Goal: Information Seeking & Learning: Check status

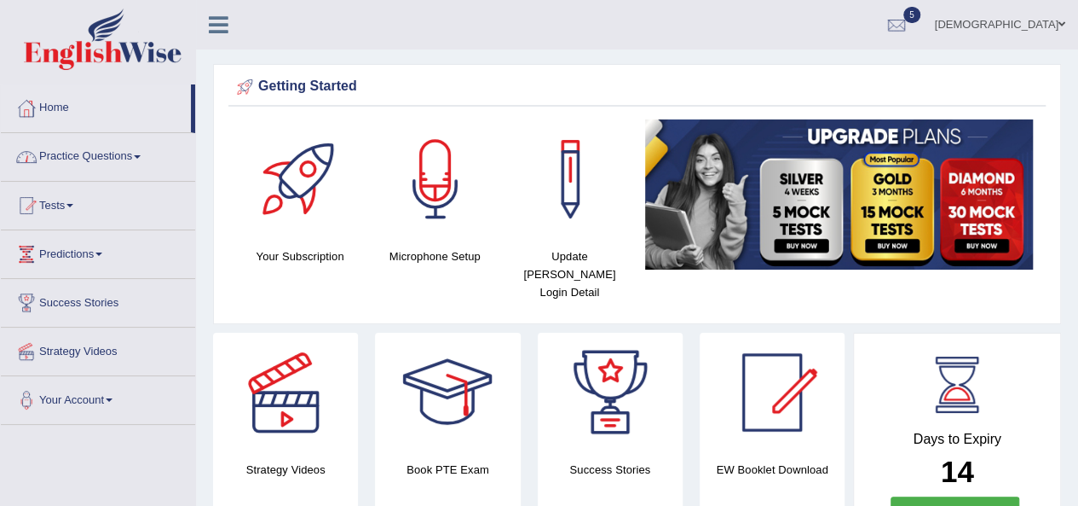
click at [75, 210] on link "Tests" at bounding box center [98, 203] width 194 height 43
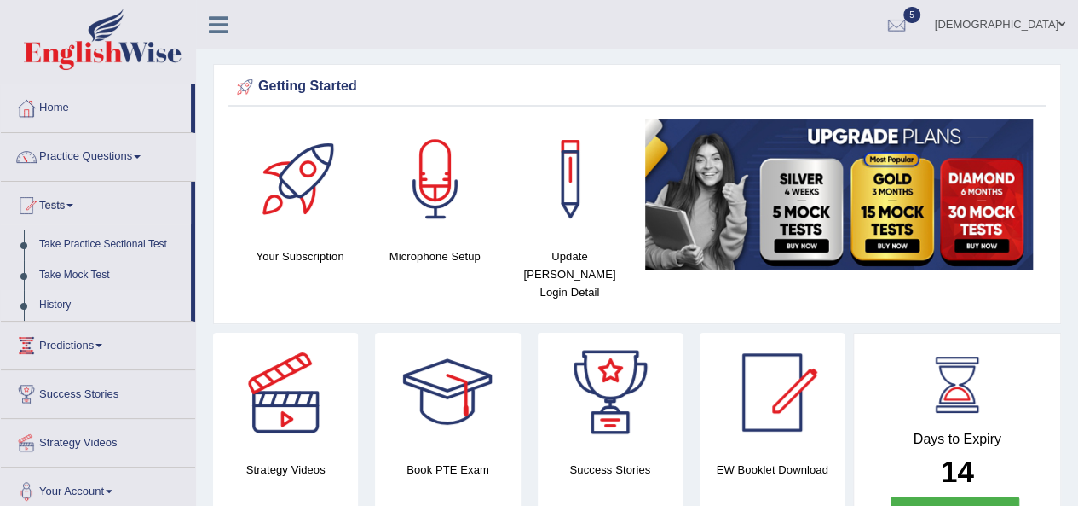
click at [62, 301] on link "History" at bounding box center [111, 305] width 159 height 31
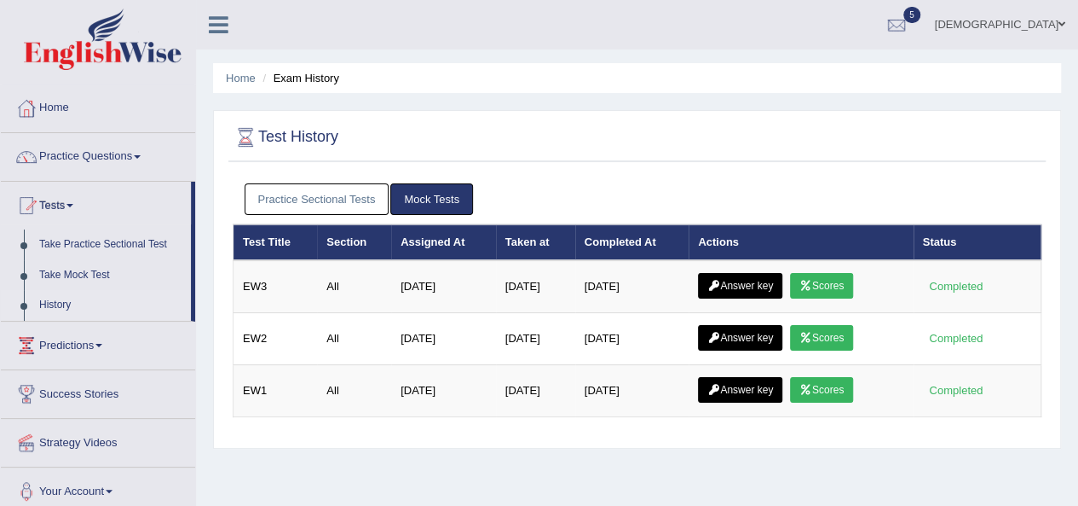
click at [542, 461] on div "Home Exam History Test History Practice Sectional Tests Mock Tests Test Title S…" at bounding box center [637, 426] width 882 height 853
click at [319, 200] on link "Practice Sectional Tests" at bounding box center [317, 199] width 145 height 32
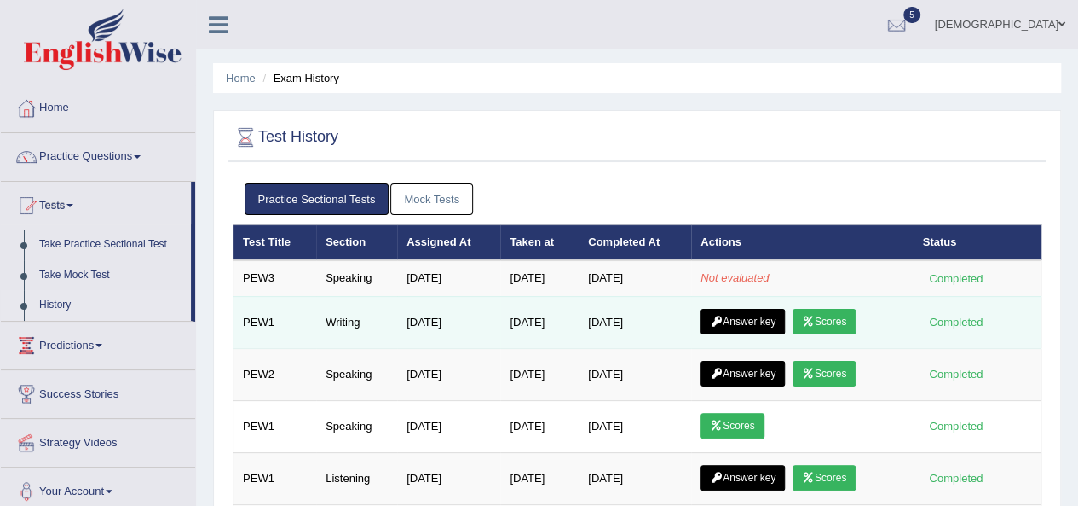
click at [841, 321] on link "Scores" at bounding box center [824, 322] width 63 height 26
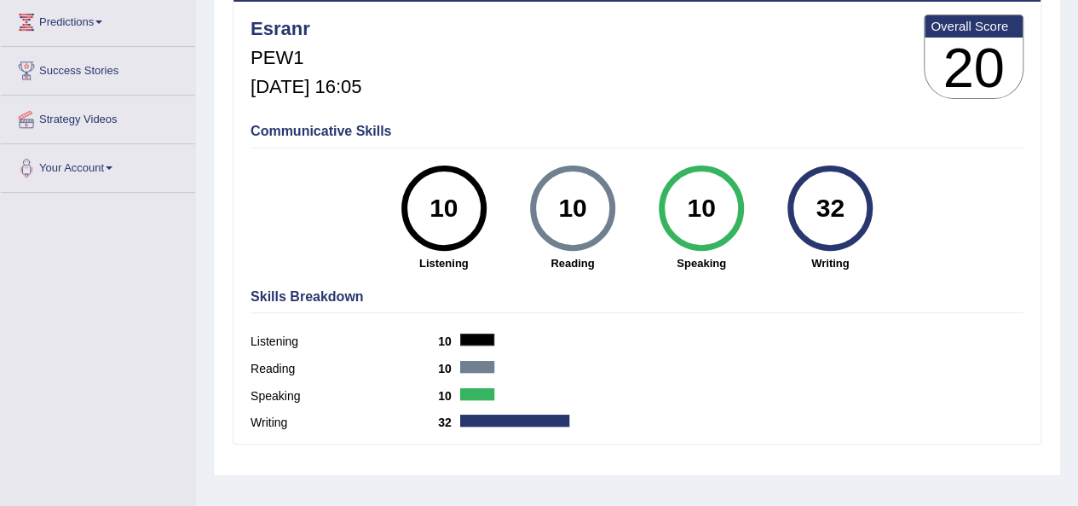
scroll to position [227, 0]
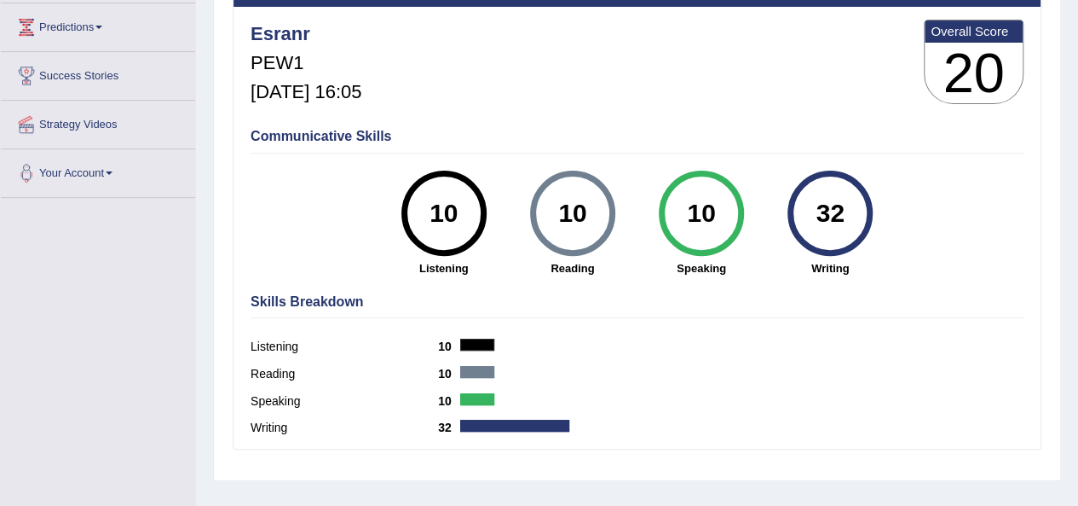
click at [302, 401] on label "Speaking" at bounding box center [345, 401] width 188 height 18
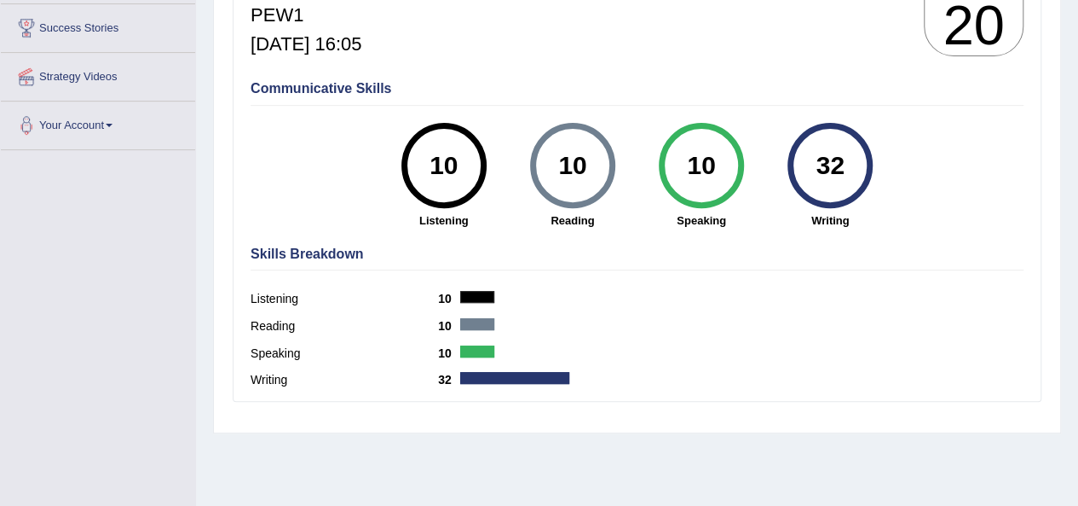
scroll to position [341, 0]
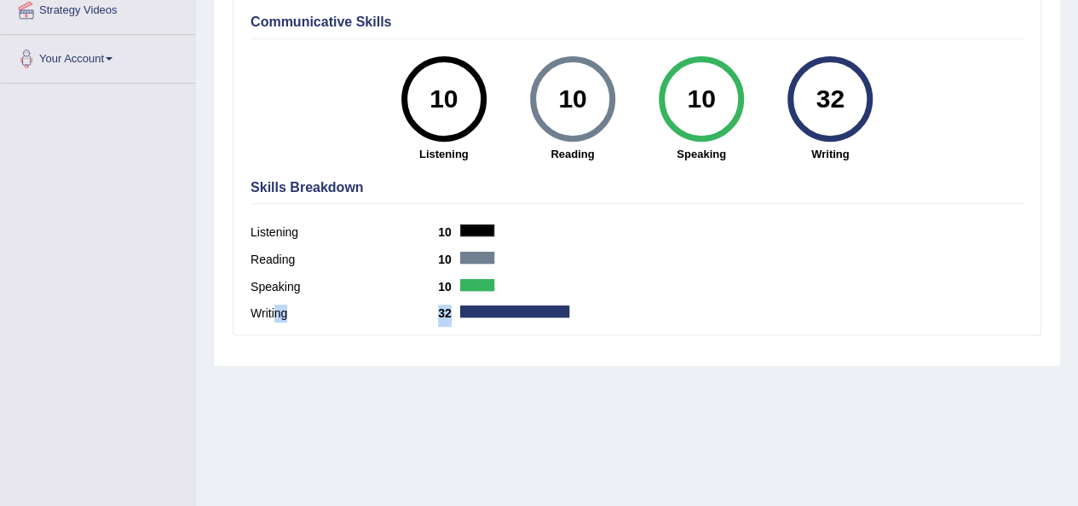
drag, startPoint x: 339, startPoint y: 315, endPoint x: 517, endPoint y: 316, distance: 177.3
click at [517, 316] on div "Writing 32" at bounding box center [637, 315] width 773 height 27
drag, startPoint x: 530, startPoint y: 308, endPoint x: 539, endPoint y: 306, distance: 8.7
click at [531, 308] on div at bounding box center [514, 311] width 109 height 12
click at [556, 308] on div at bounding box center [514, 311] width 109 height 12
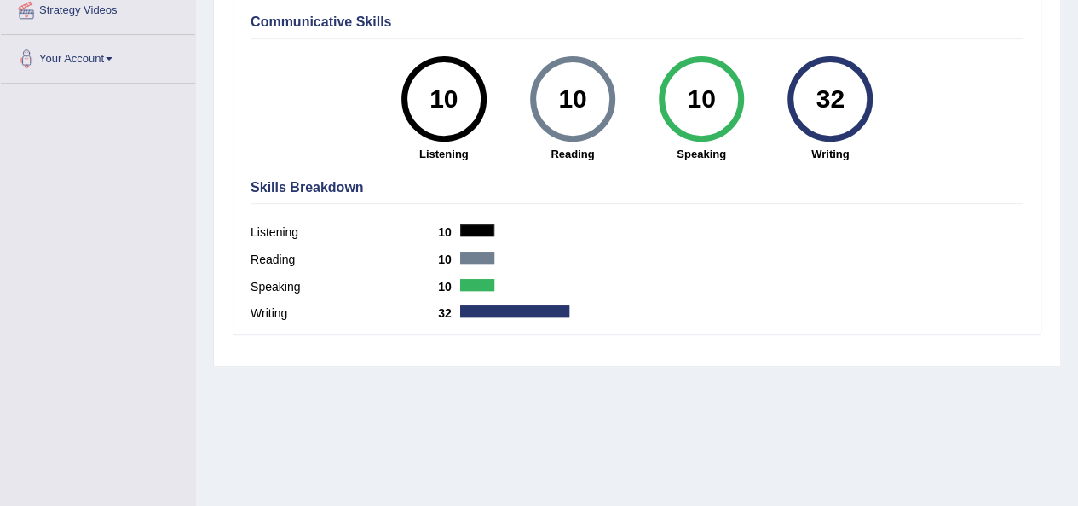
click at [556, 308] on div at bounding box center [514, 311] width 109 height 12
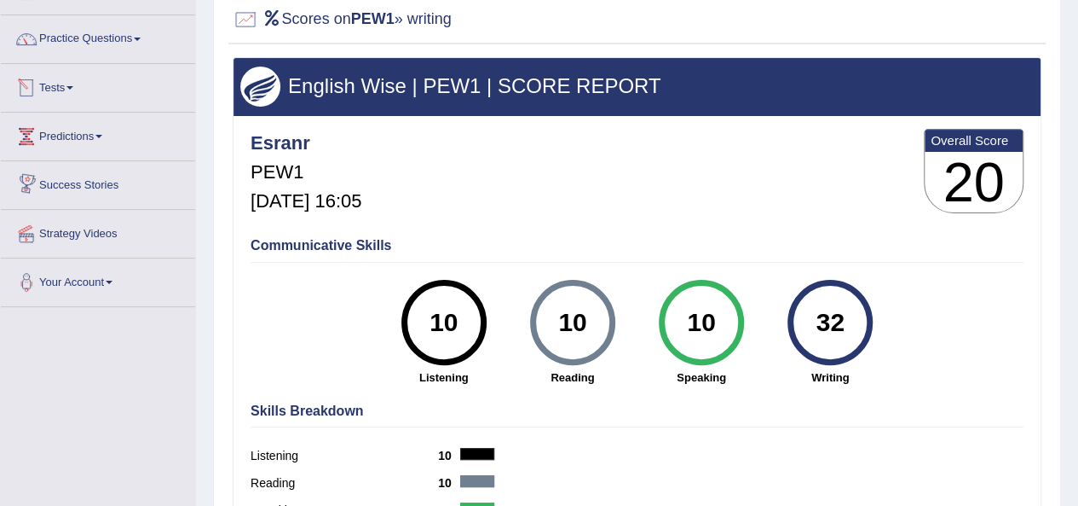
scroll to position [28, 0]
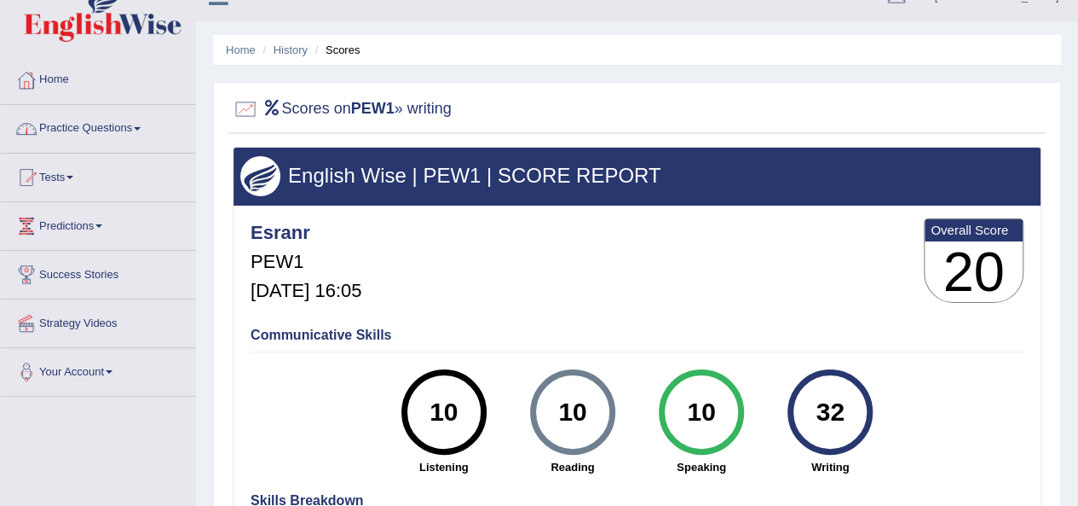
click at [364, 110] on b "PEW1" at bounding box center [372, 108] width 43 height 17
click at [281, 50] on link "History" at bounding box center [291, 49] width 34 height 13
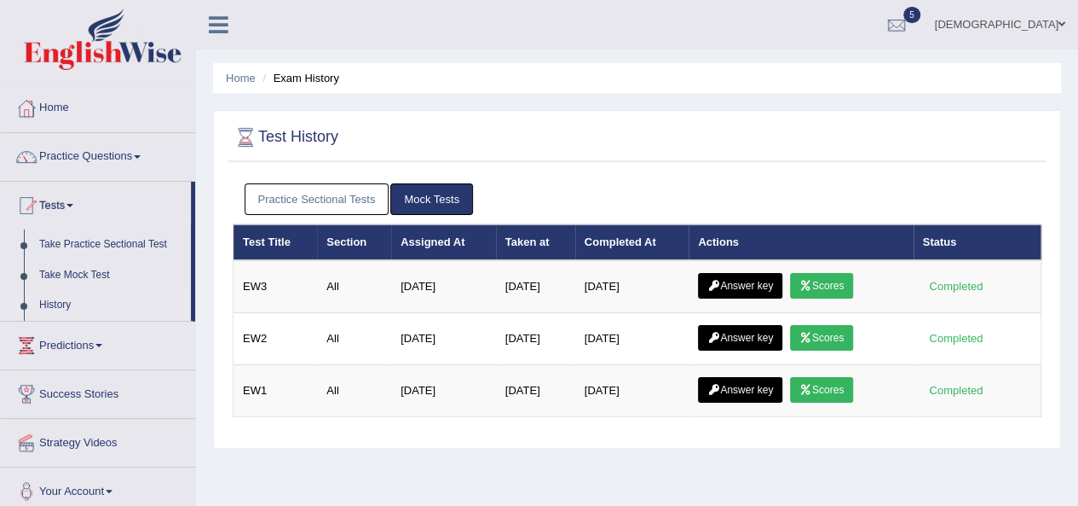
click at [355, 205] on link "Practice Sectional Tests" at bounding box center [317, 199] width 145 height 32
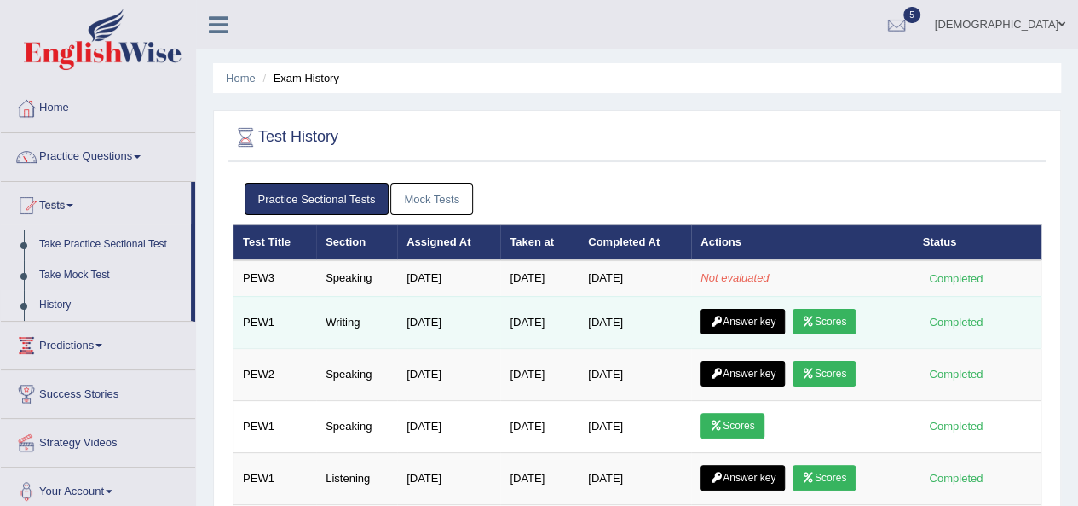
click at [755, 325] on link "Answer key" at bounding box center [743, 322] width 84 height 26
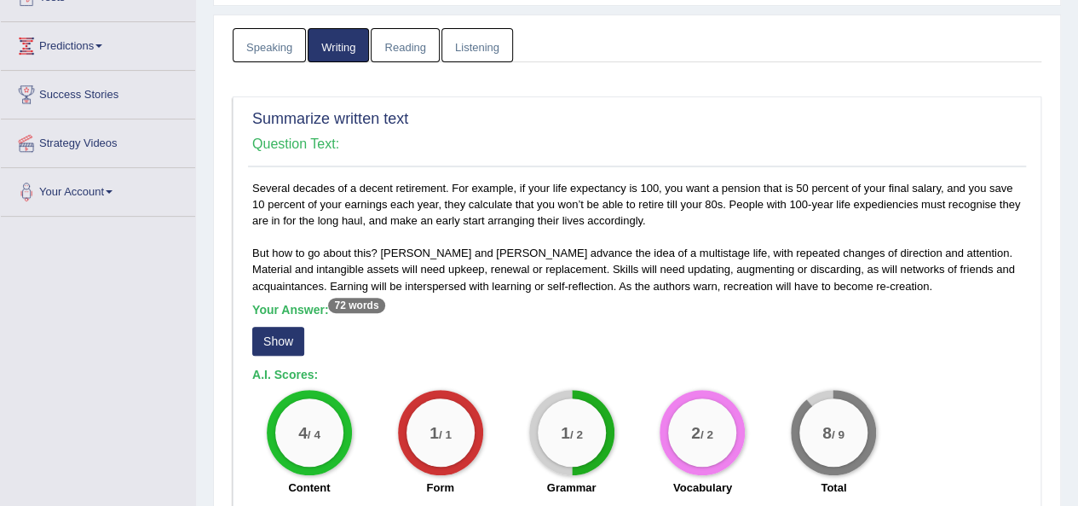
scroll to position [199, 0]
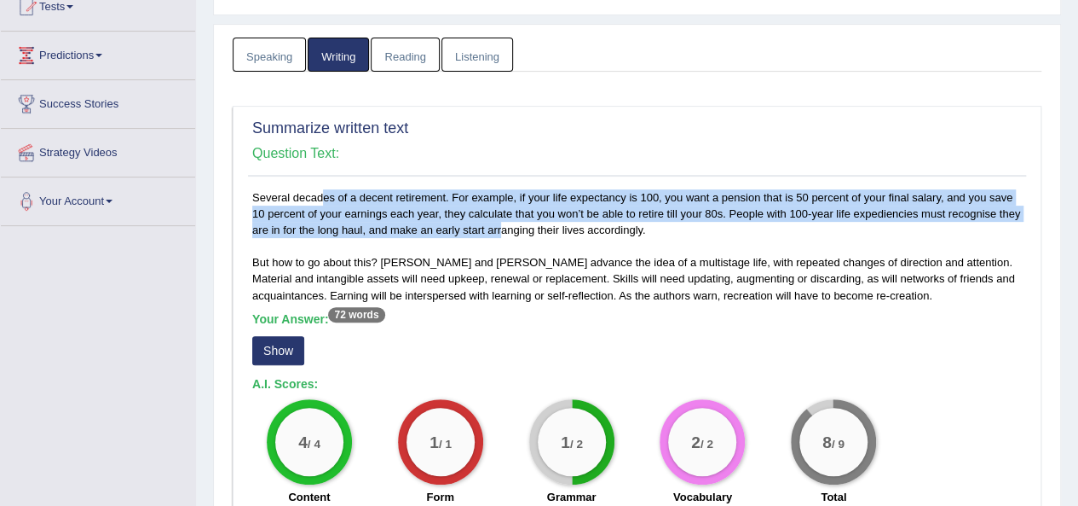
drag, startPoint x: 379, startPoint y: 189, endPoint x: 464, endPoint y: 234, distance: 96.5
click at [459, 229] on div "Several decades of a decent retirement. For example, if your life expectancy is…" at bounding box center [637, 351] width 778 height 325
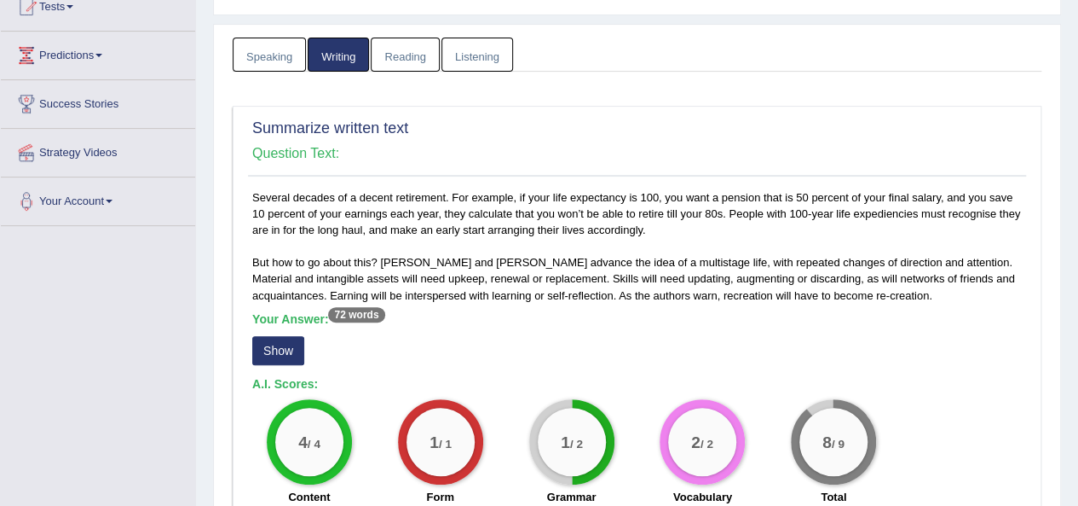
click at [465, 240] on div "Several decades of a decent retirement. For example, if your life expectancy is…" at bounding box center [637, 351] width 778 height 325
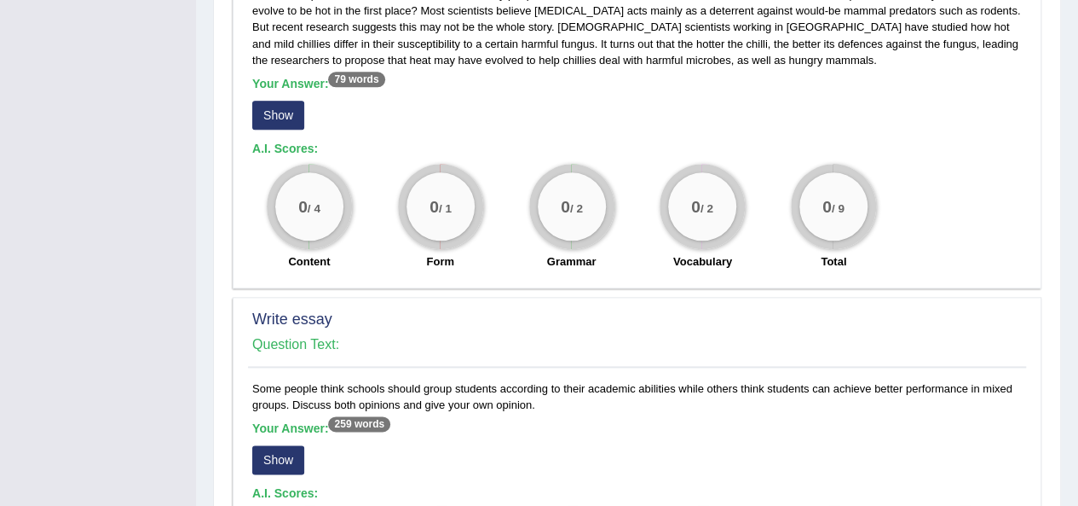
scroll to position [909, 0]
click at [251, 111] on div "Humans have been cultivating chillies as food for 6,000 years, but we are still…" at bounding box center [637, 92] width 778 height 374
click at [269, 112] on button "Show" at bounding box center [278, 115] width 52 height 29
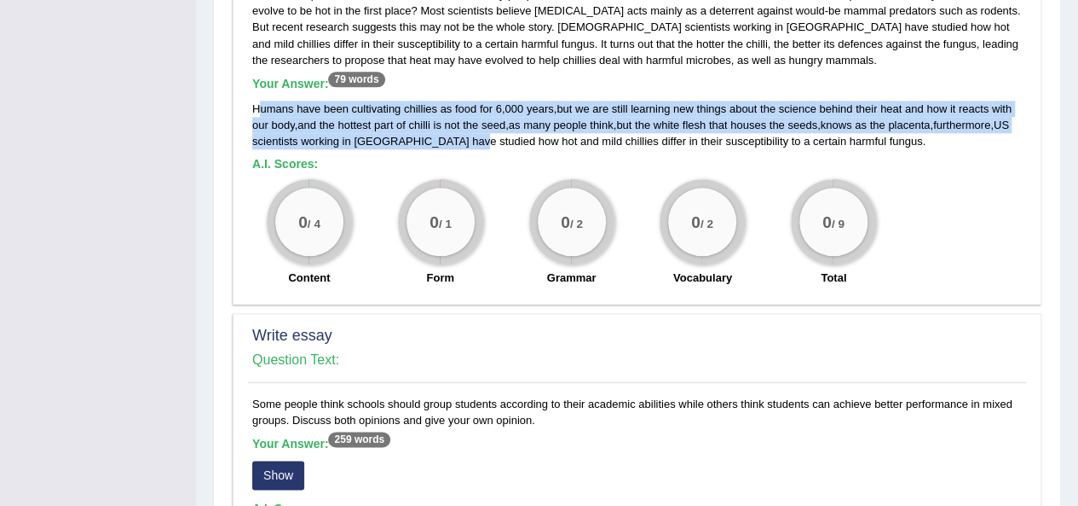
drag, startPoint x: 259, startPoint y: 101, endPoint x: 437, endPoint y: 136, distance: 180.7
click at [426, 141] on div "Humans have been cultivating chillies as food for 6 , 000 years , but we are st…" at bounding box center [637, 125] width 770 height 49
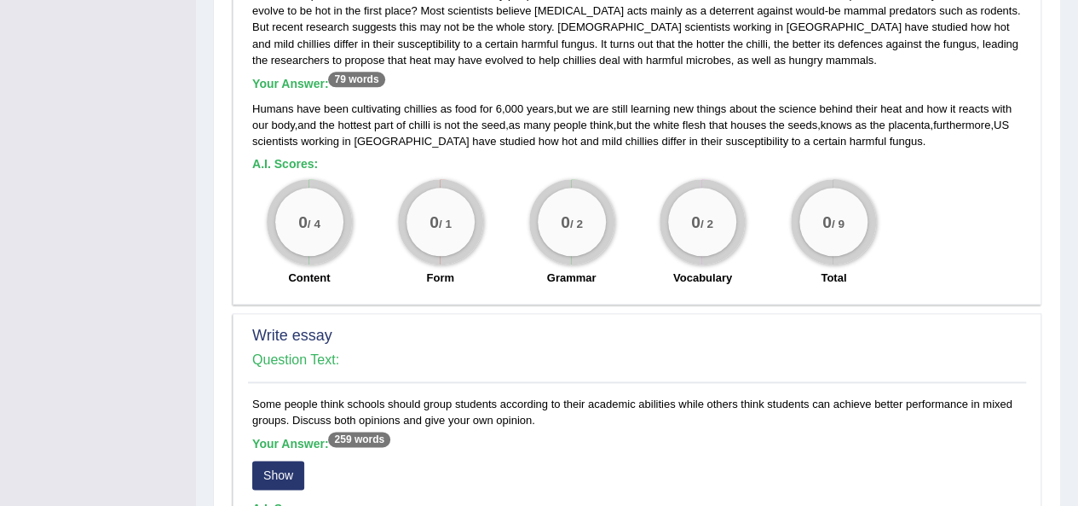
click at [602, 142] on span "mild" at bounding box center [612, 141] width 20 height 13
click at [734, 205] on div "0 / 2" at bounding box center [702, 222] width 68 height 68
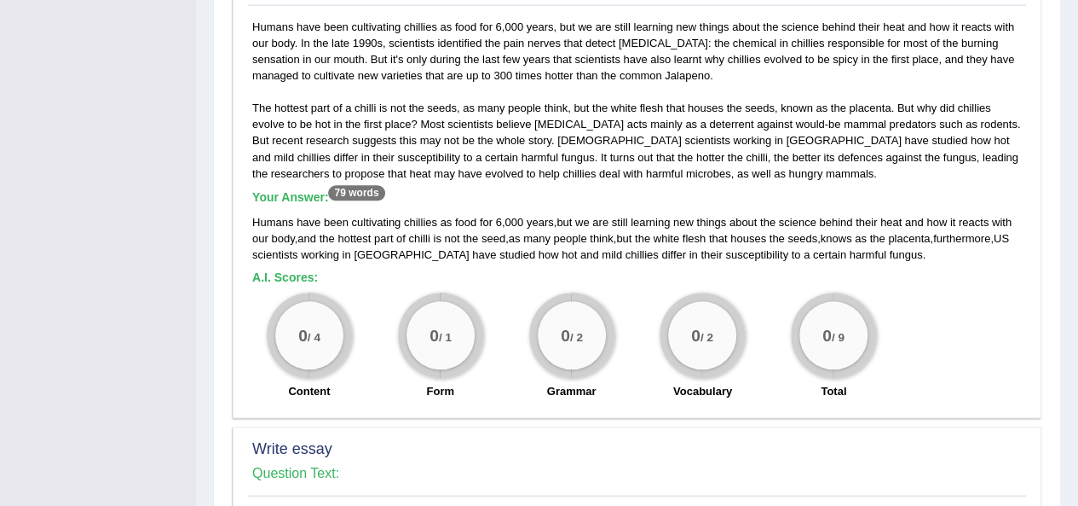
click at [376, 198] on h5 "Your Answer: 79 words" at bounding box center [637, 197] width 770 height 15
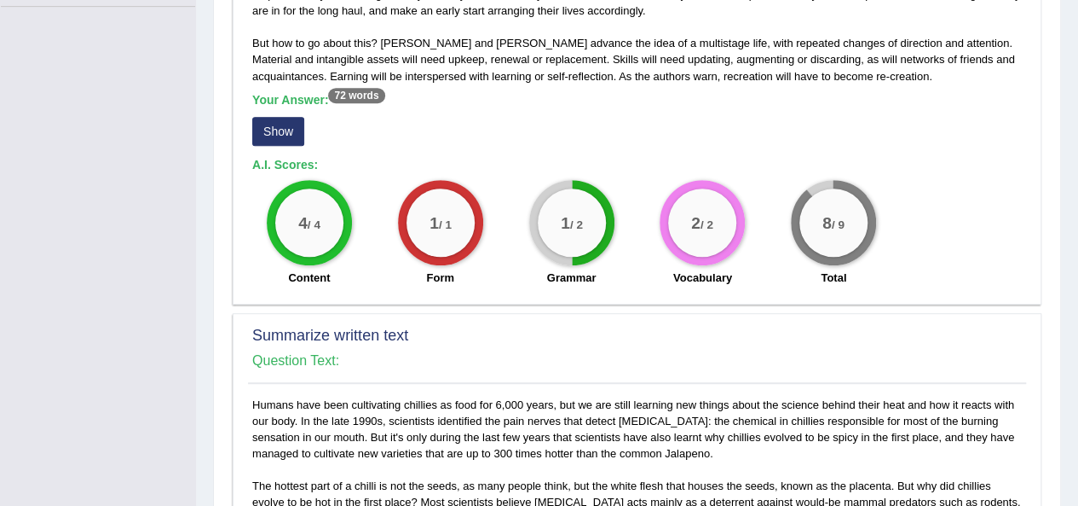
scroll to position [341, 0]
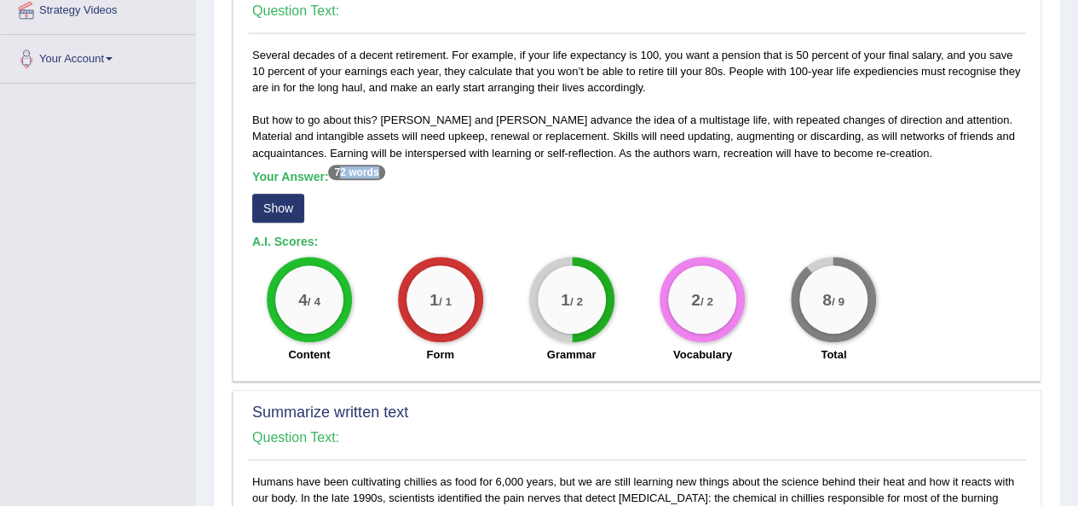
click at [338, 173] on h5 "Your Answer: 72 words" at bounding box center [637, 177] width 770 height 15
click at [378, 193] on div "Your Answer: 72 words Show" at bounding box center [637, 198] width 770 height 57
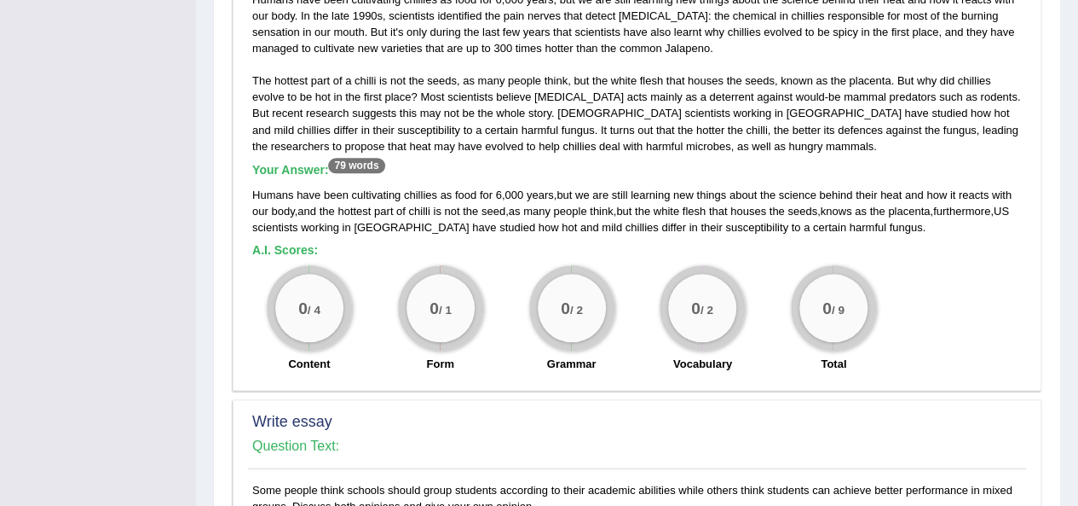
scroll to position [824, 0]
click at [297, 249] on b "A.I. Scores:" at bounding box center [285, 249] width 66 height 14
click at [324, 301] on div "0 / 4" at bounding box center [309, 307] width 68 height 68
click at [331, 204] on span "the" at bounding box center [327, 210] width 15 height 13
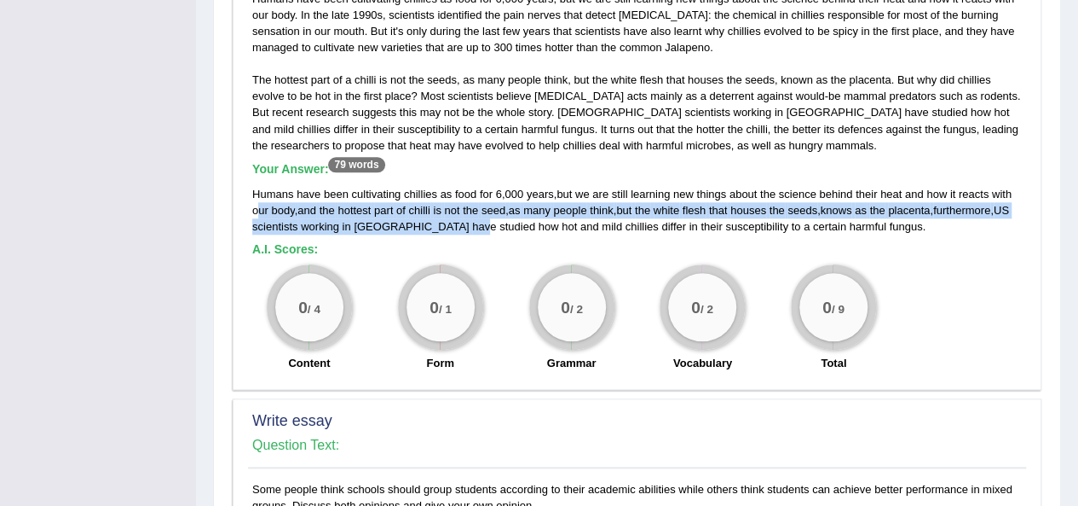
drag, startPoint x: 261, startPoint y: 199, endPoint x: 432, endPoint y: 220, distance: 172.7
click at [431, 221] on div "Humans have been cultivating chillies as food for 6 , 000 years , but we are st…" at bounding box center [637, 210] width 770 height 49
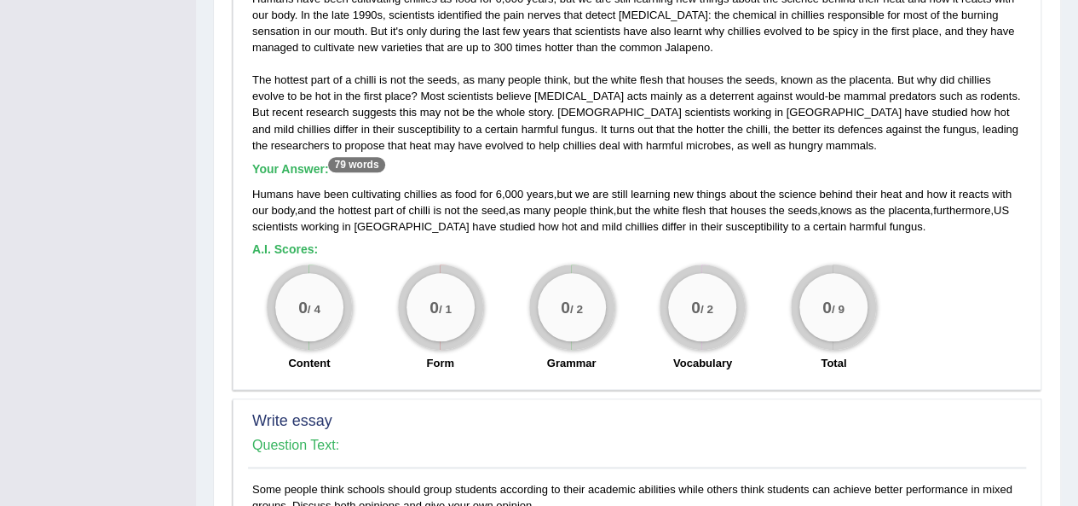
click at [432, 220] on div "Humans have been cultivating chillies as food for 6 , 000 years , but we are st…" at bounding box center [637, 210] width 770 height 49
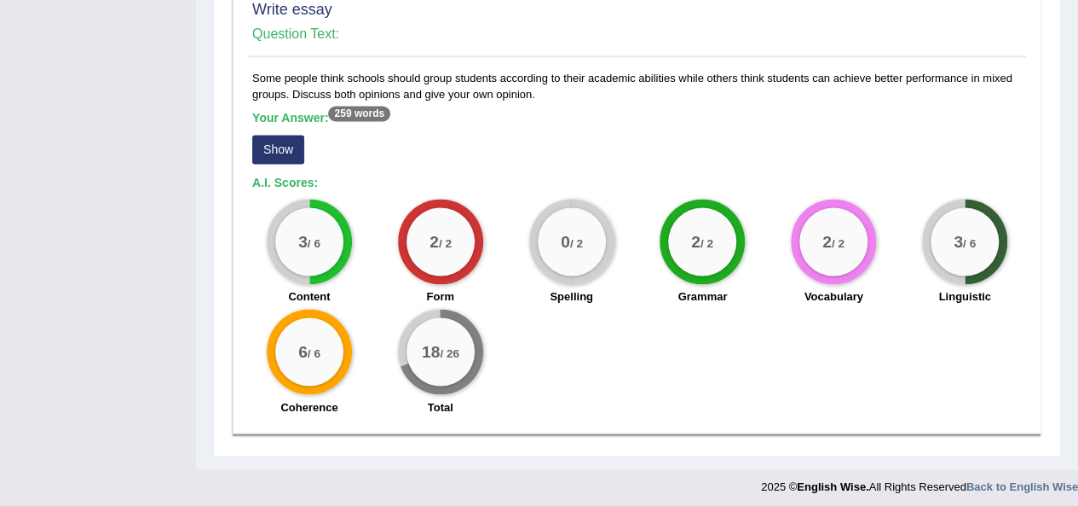
scroll to position [1235, 0]
drag, startPoint x: 338, startPoint y: 275, endPoint x: 284, endPoint y: 205, distance: 88.2
click at [284, 205] on div "3 / 6 Content" at bounding box center [309, 254] width 131 height 110
click at [575, 279] on div "0 / 2 Spelling" at bounding box center [571, 254] width 131 height 110
drag, startPoint x: 593, startPoint y: 282, endPoint x: 523, endPoint y: 223, distance: 91.9
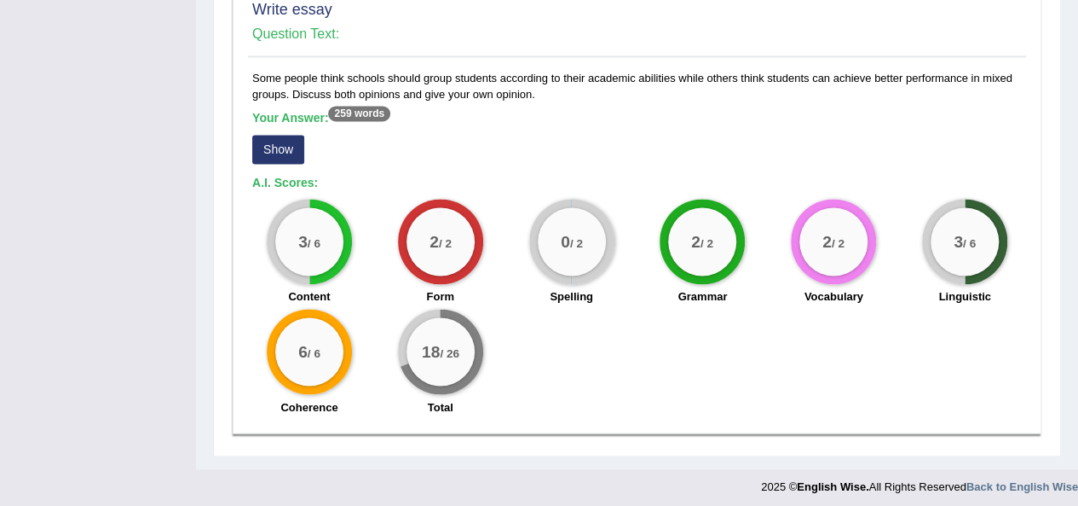
click at [523, 223] on div "0 / 2 Spelling" at bounding box center [571, 254] width 131 height 110
drag, startPoint x: 743, startPoint y: 303, endPoint x: 760, endPoint y: 301, distance: 16.3
click at [746, 303] on div "Grammar" at bounding box center [702, 298] width 114 height 20
drag, startPoint x: 879, startPoint y: 289, endPoint x: 808, endPoint y: 293, distance: 70.9
click at [812, 291] on div "Vocabulary" at bounding box center [834, 298] width 114 height 20
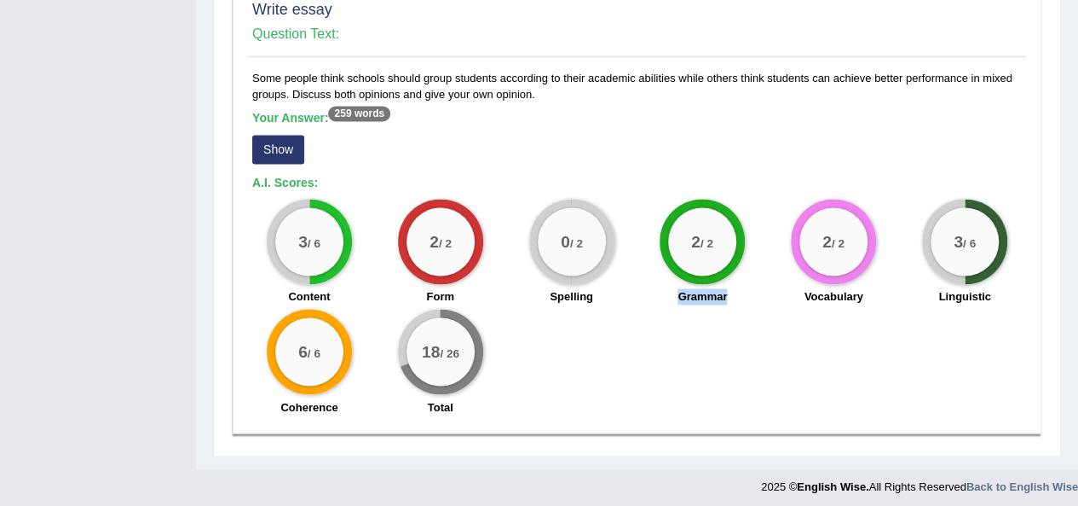
drag, startPoint x: 730, startPoint y: 292, endPoint x: 640, endPoint y: 300, distance: 89.8
click at [646, 295] on div "Grammar" at bounding box center [702, 298] width 114 height 20
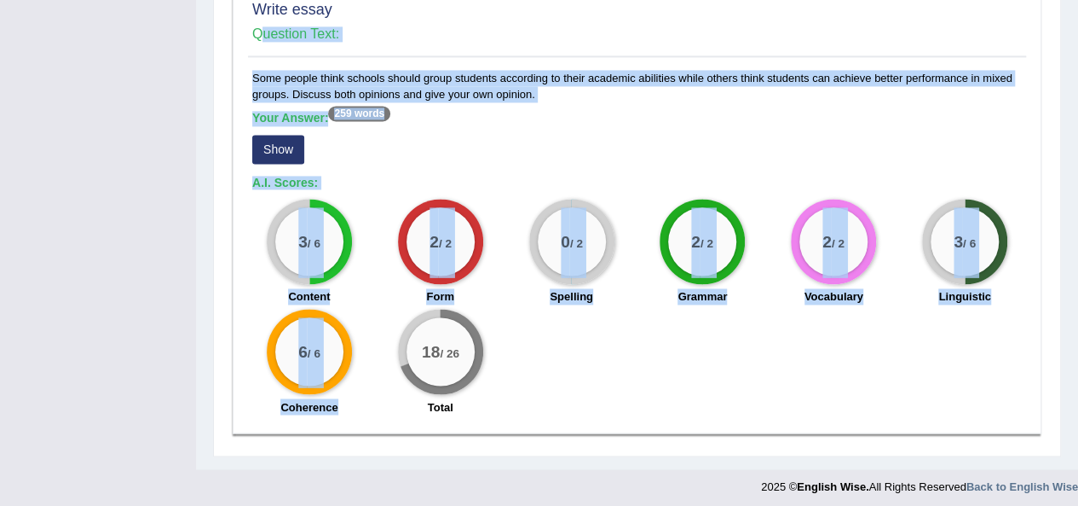
drag, startPoint x: 349, startPoint y: 404, endPoint x: 239, endPoint y: 406, distance: 110.0
click at [239, 408] on div "Write essay Question Text: Some people think schools should group students acco…" at bounding box center [637, 210] width 809 height 446
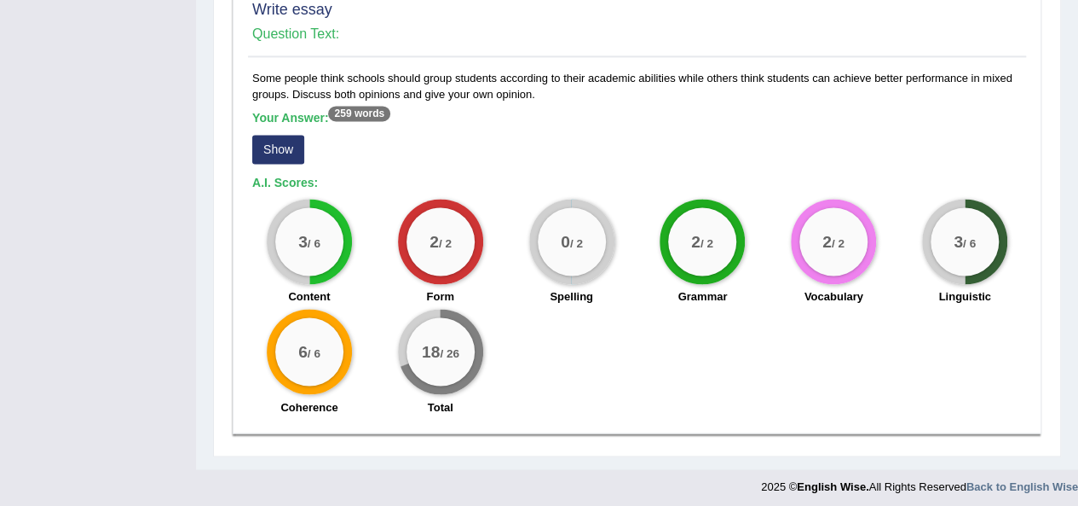
click at [382, 350] on div "18 / 26 Total" at bounding box center [440, 364] width 131 height 110
drag, startPoint x: 987, startPoint y: 282, endPoint x: 894, endPoint y: 290, distance: 93.2
click at [900, 290] on div "3 / 6 Linguistic" at bounding box center [964, 254] width 131 height 110
click at [531, 288] on div "Spelling" at bounding box center [572, 298] width 114 height 20
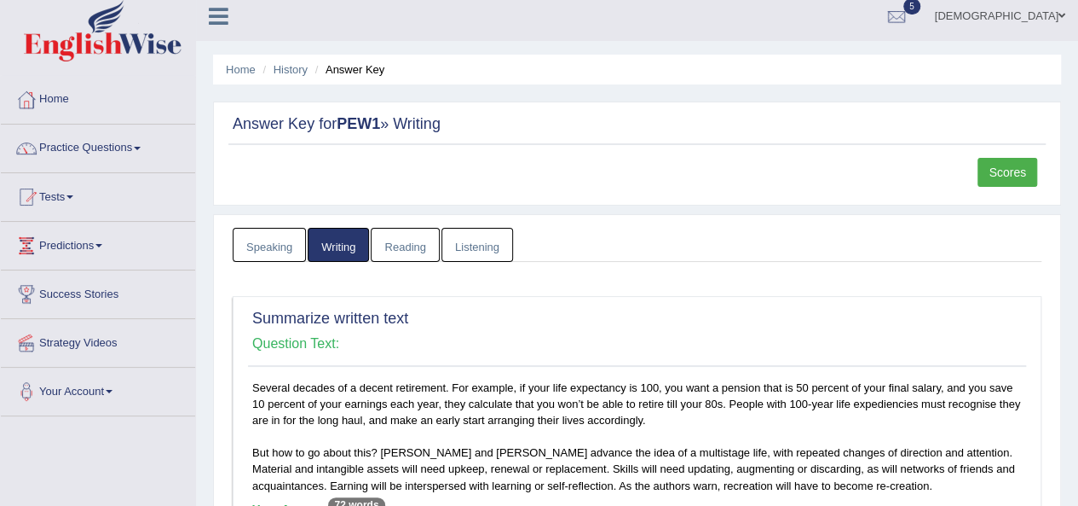
scroll to position [0, 0]
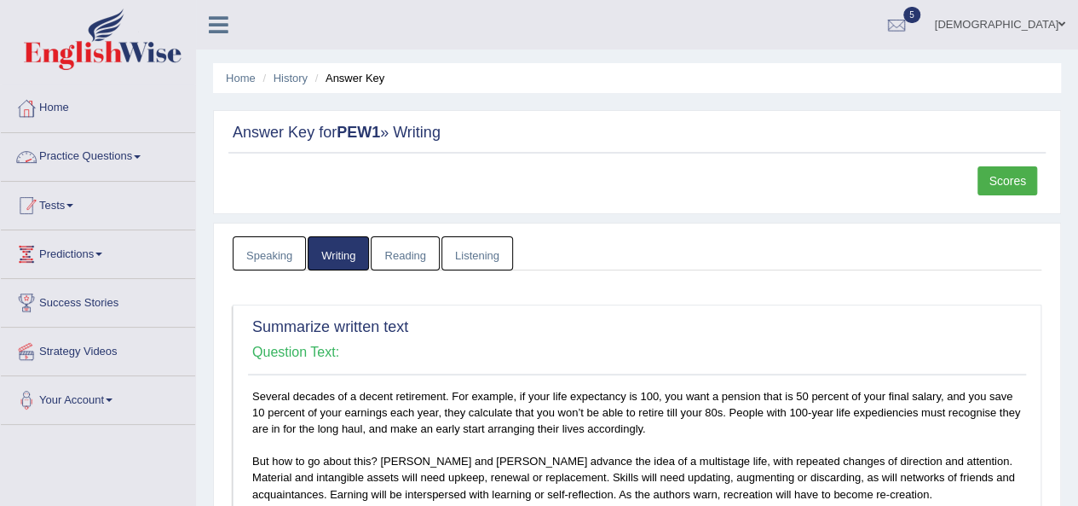
click at [81, 202] on link "Tests" at bounding box center [98, 203] width 194 height 43
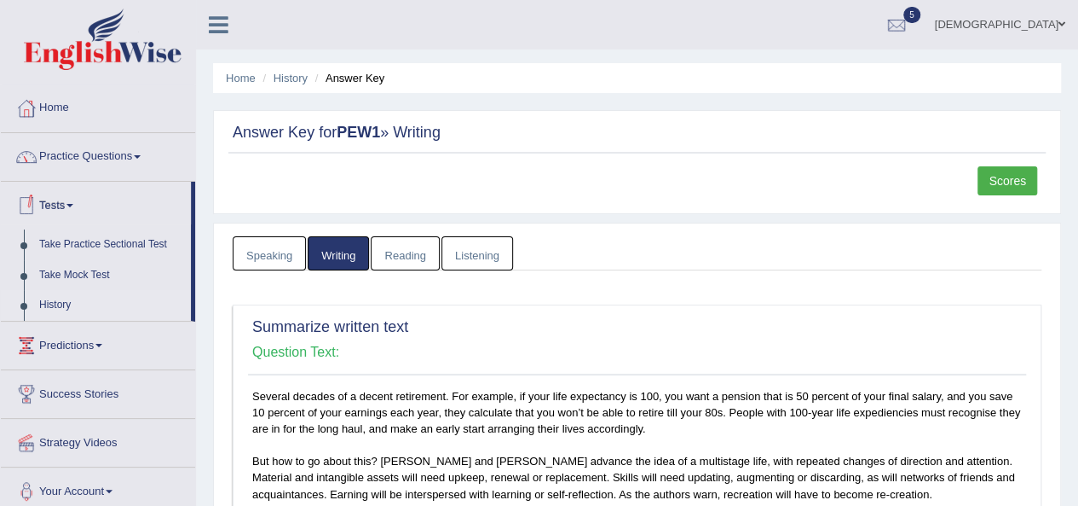
click at [56, 299] on link "History" at bounding box center [111, 305] width 159 height 31
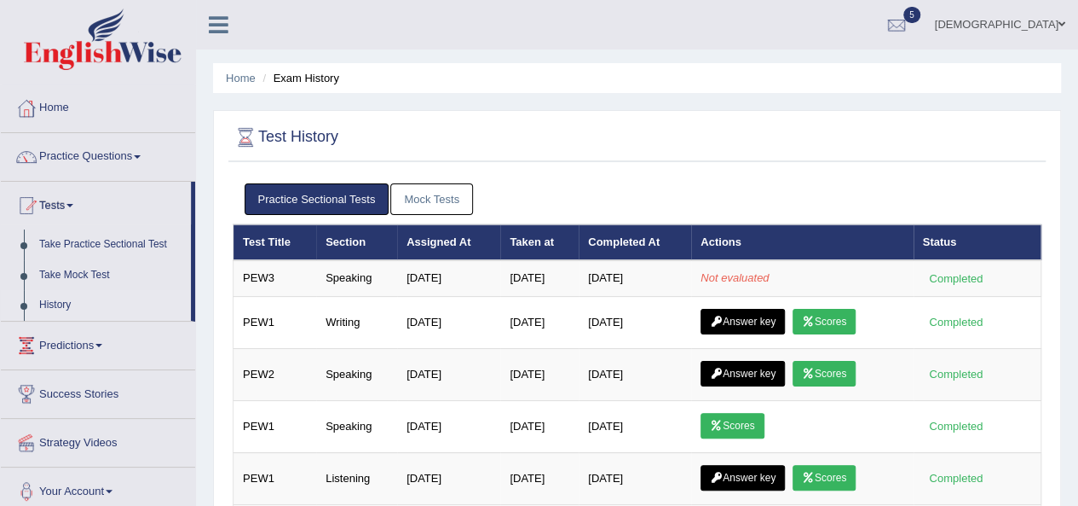
click at [427, 202] on link "Mock Tests" at bounding box center [431, 199] width 83 height 32
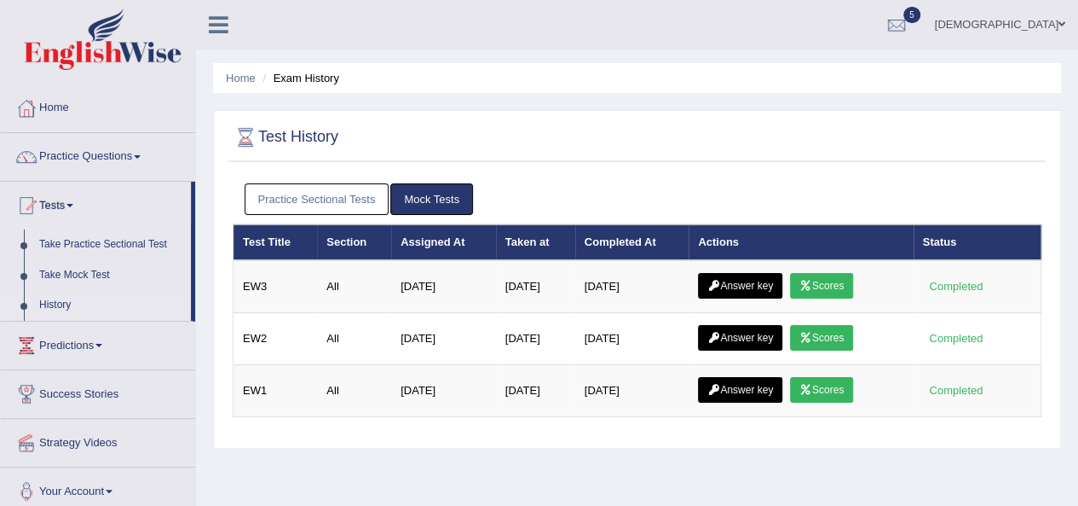
click at [776, 137] on div at bounding box center [637, 137] width 809 height 35
click at [922, 26] on link "5" at bounding box center [896, 22] width 51 height 44
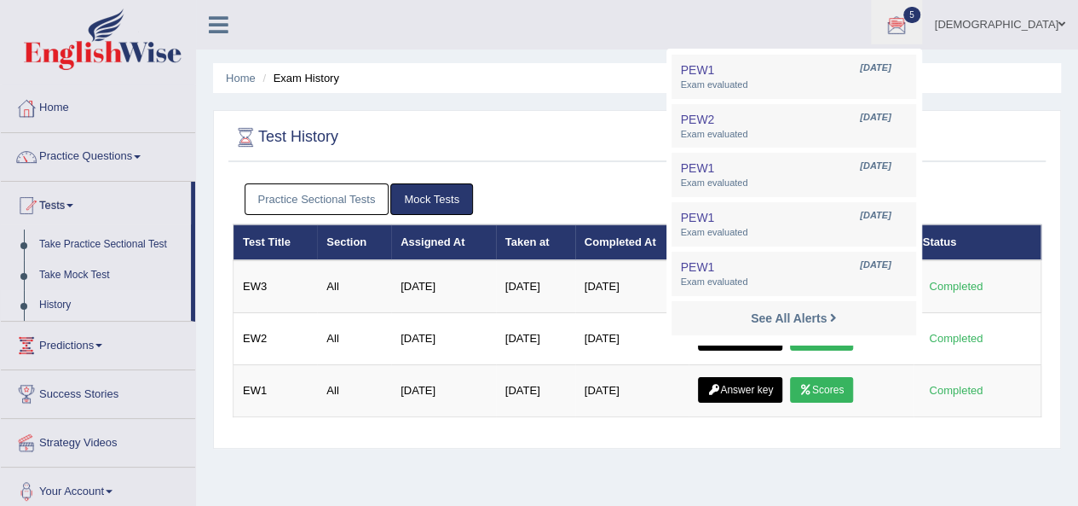
click at [696, 27] on ul "[DEMOGRAPHIC_DATA] Toggle navigation Username: esranr Access Type: Online Subsc…" at bounding box center [770, 24] width 618 height 49
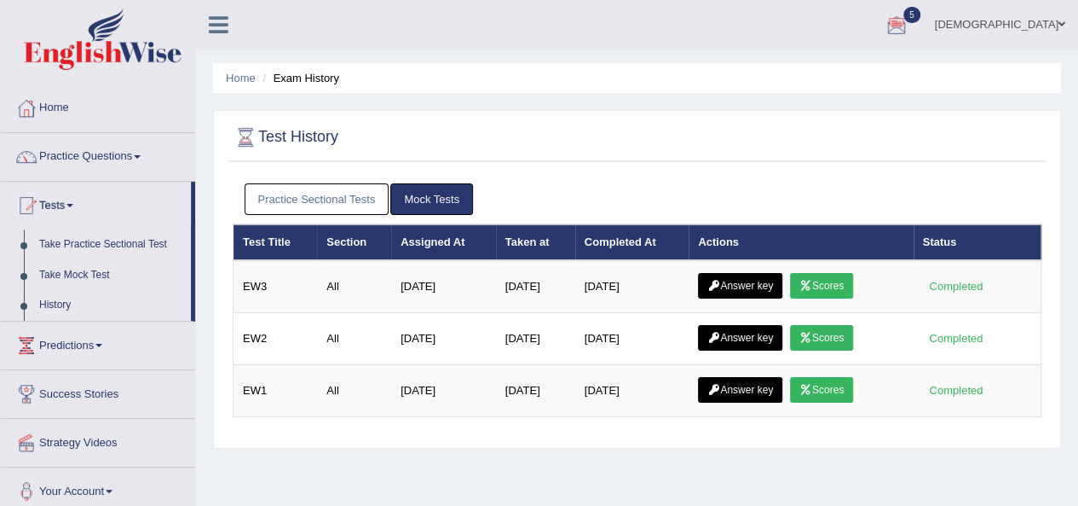
click at [332, 211] on link "Practice Sectional Tests" at bounding box center [317, 199] width 145 height 32
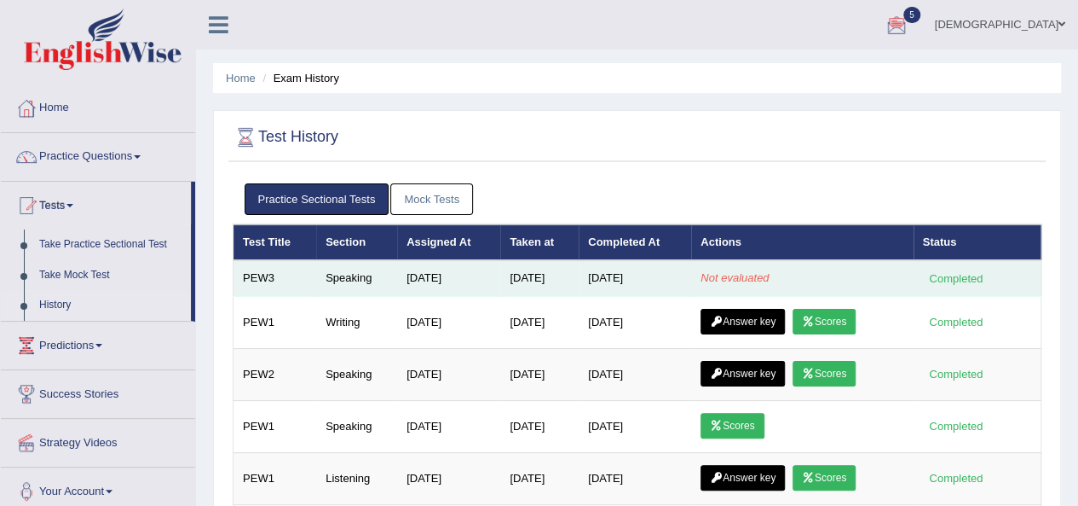
click at [298, 274] on td "PEW3" at bounding box center [276, 278] width 84 height 36
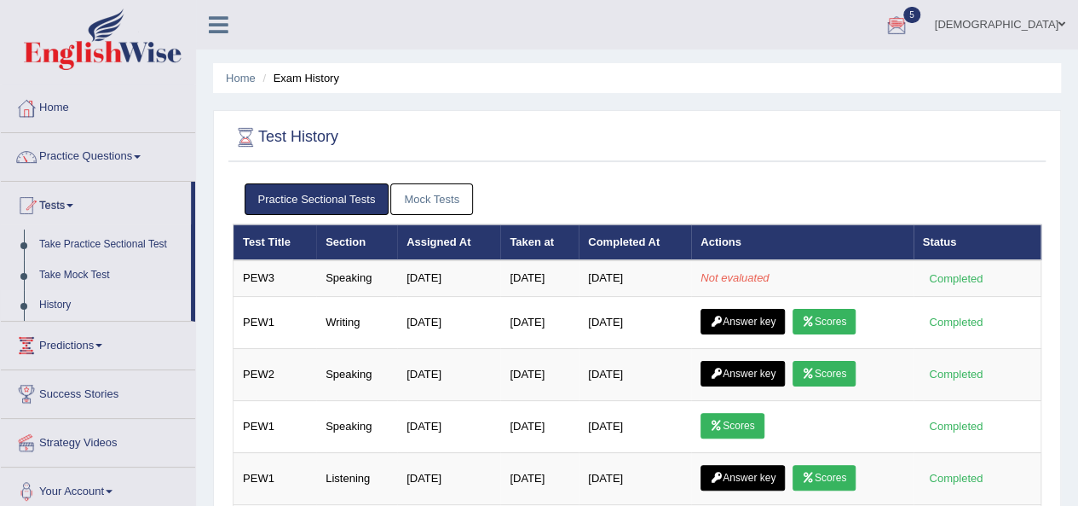
click at [411, 195] on link "Mock Tests" at bounding box center [431, 199] width 83 height 32
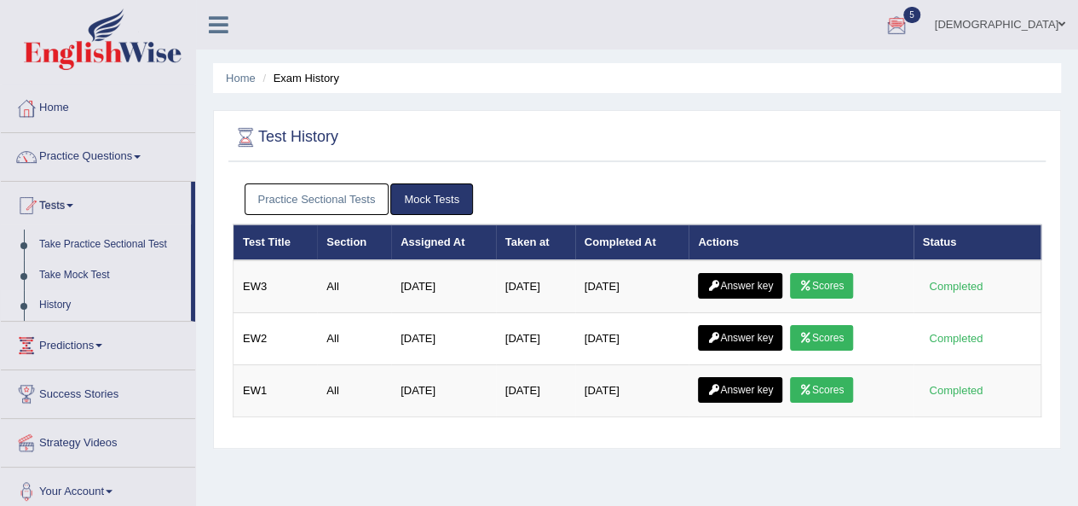
click at [350, 197] on link "Practice Sectional Tests" at bounding box center [317, 199] width 145 height 32
